Goal: Check status: Check status

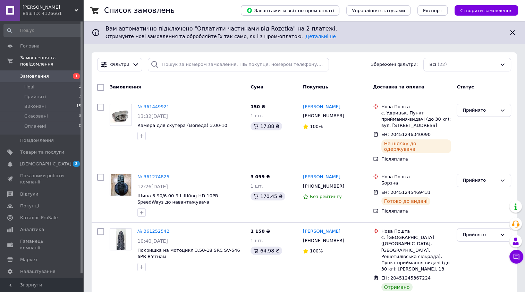
click at [73, 11] on div "Ваш ID: 4126661" at bounding box center [53, 13] width 61 height 6
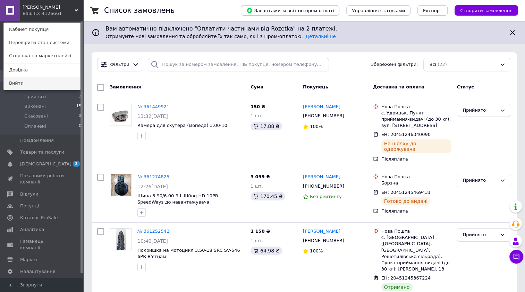
click at [23, 87] on link "Вийти" at bounding box center [42, 83] width 76 height 13
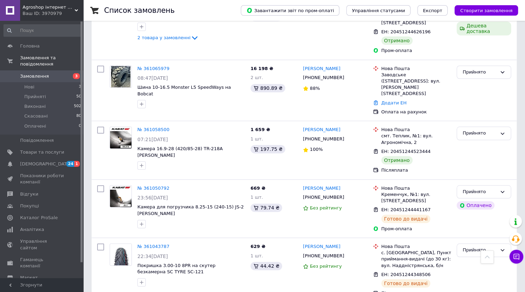
scroll to position [659, 0]
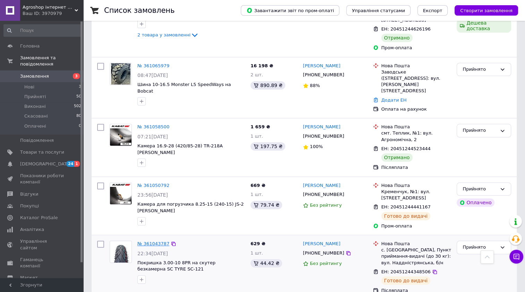
click at [148, 241] on link "№ 361043787" at bounding box center [153, 243] width 32 height 5
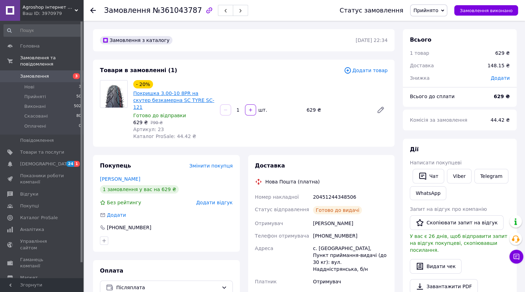
click at [151, 94] on link "Покришка 3.00-10 8PR на скутер безкамерна SC TYRE SC-121" at bounding box center [173, 100] width 81 height 19
